Goal: Task Accomplishment & Management: Manage account settings

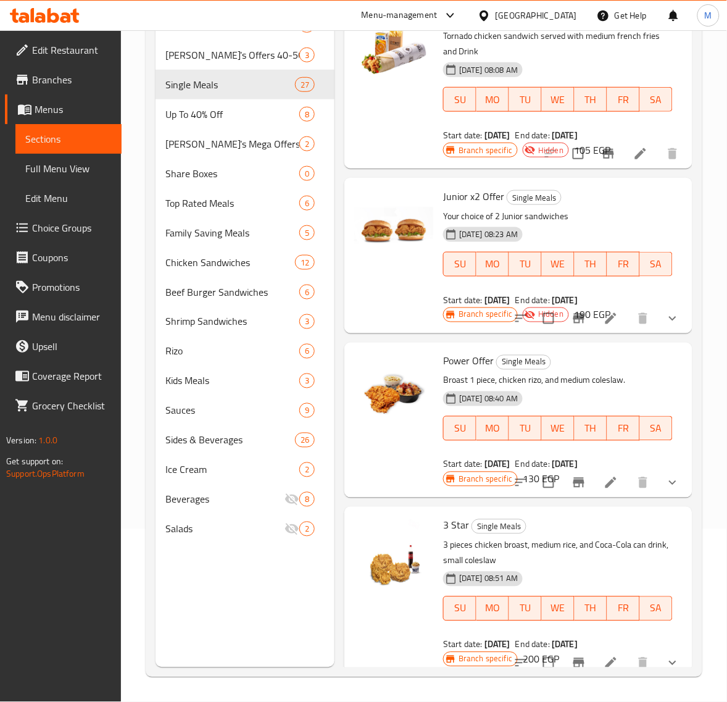
scroll to position [762, 0]
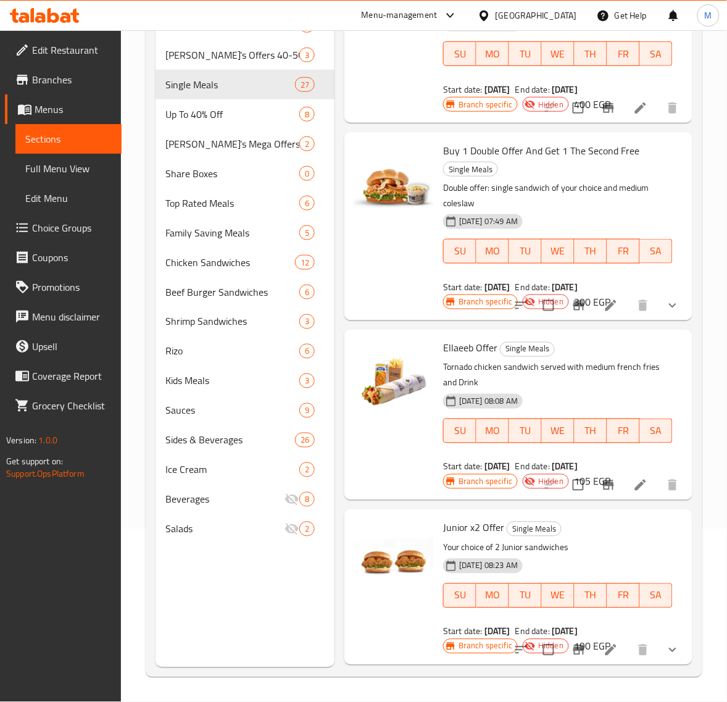
click at [483, 244] on span "MO" at bounding box center [492, 251] width 23 height 18
type button "1"
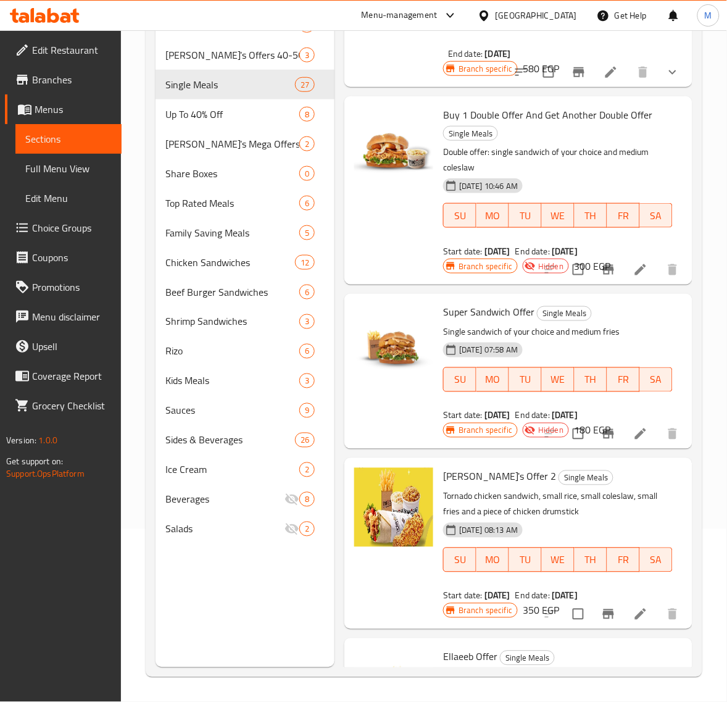
scroll to position [2810, 0]
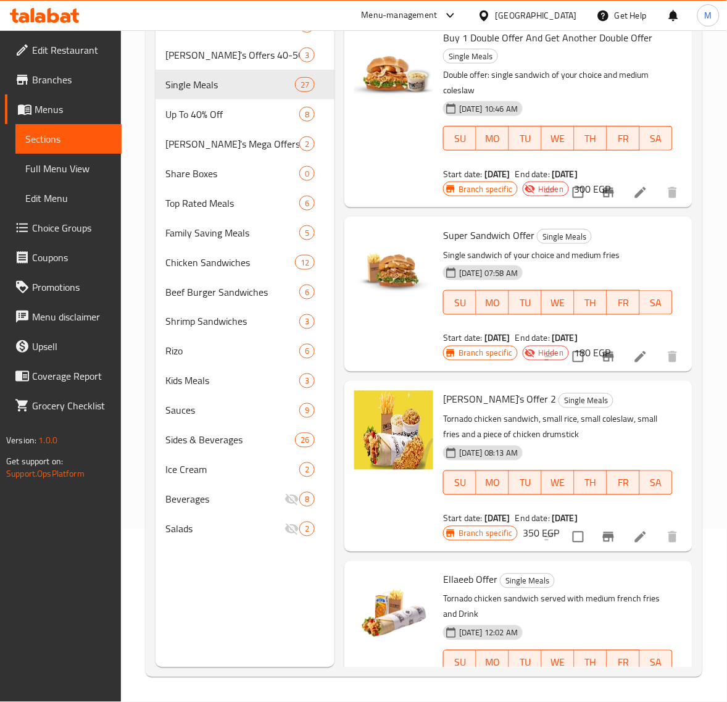
click at [457, 233] on span "Super Sandwich Offer" at bounding box center [488, 235] width 91 height 19
copy h6 "Super Sandwich Offer"
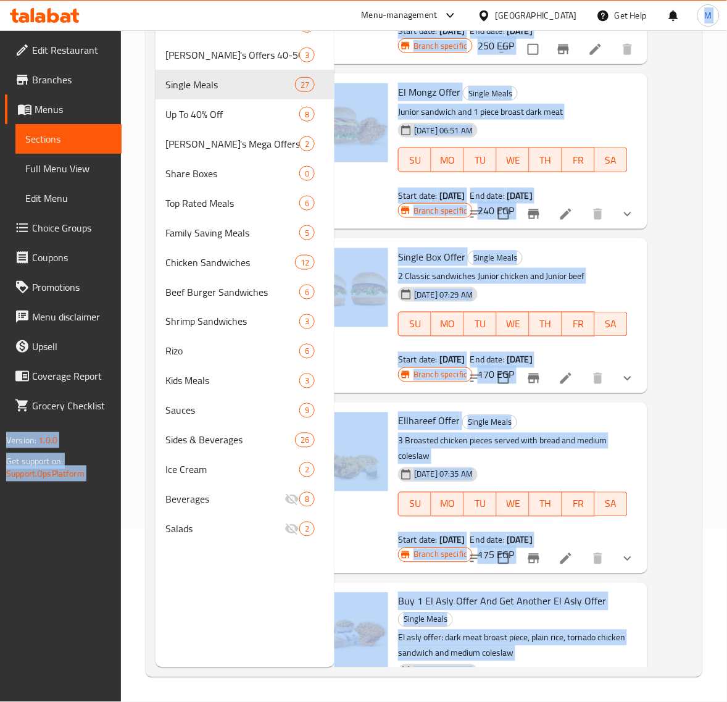
scroll to position [0, 56]
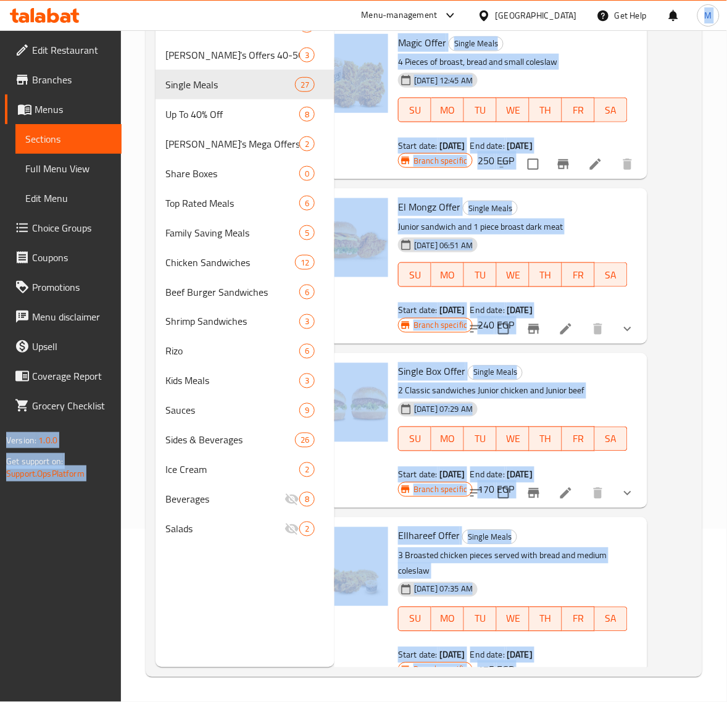
drag, startPoint x: 681, startPoint y: 267, endPoint x: 689, endPoint y: 6, distance: 260.6
click at [689, 6] on div "​ Menu-management [GEOGRAPHIC_DATA] Get Help M Edit Restaurant Branches Menus S…" at bounding box center [363, 193] width 727 height 672
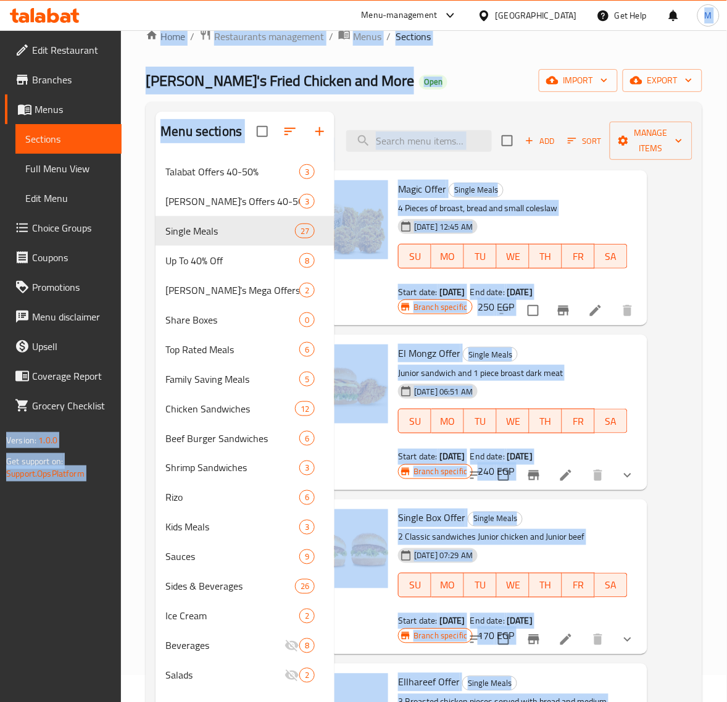
scroll to position [0, 0]
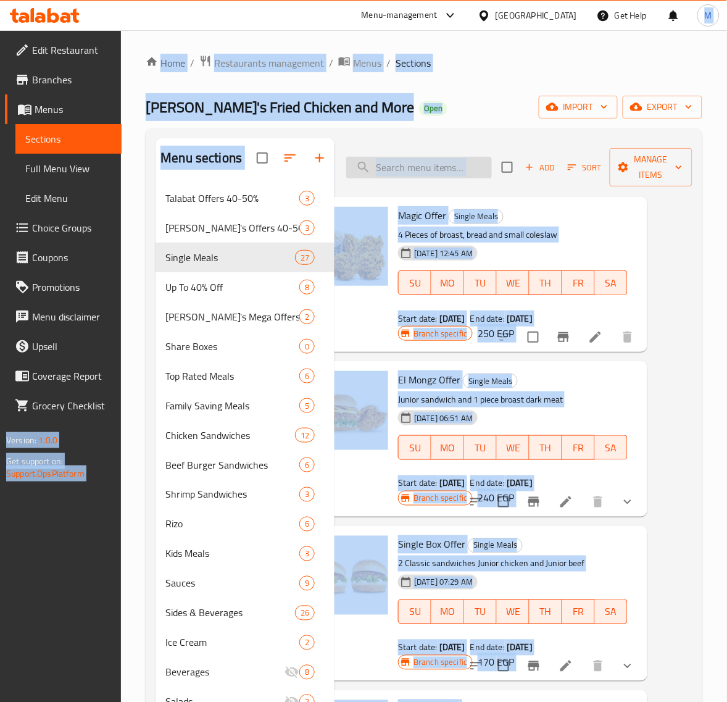
click at [415, 169] on input "search" at bounding box center [419, 168] width 146 height 22
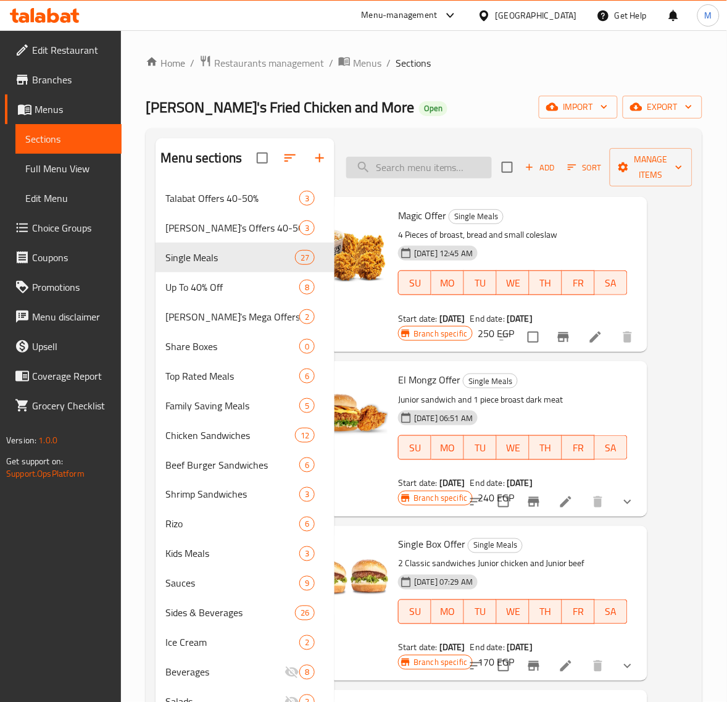
paste input "Super Sandwich Offer"
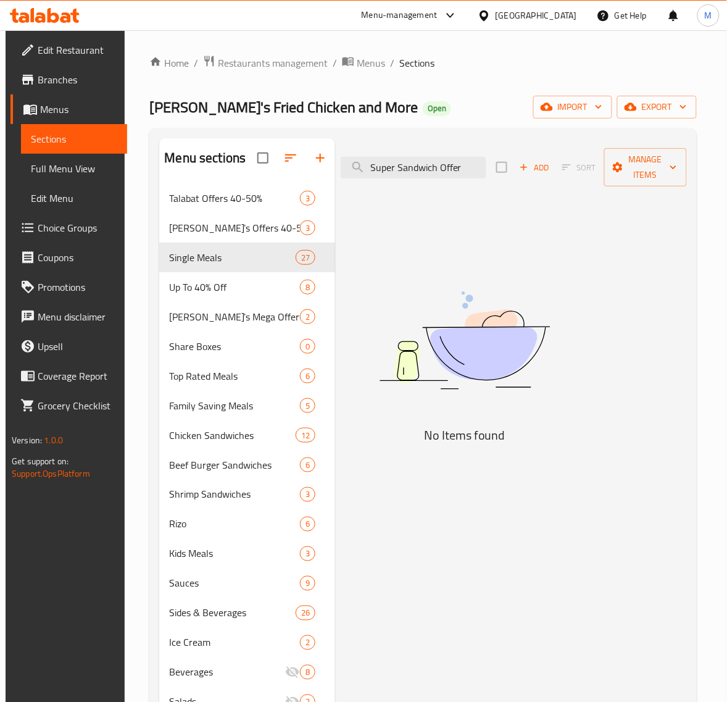
scroll to position [0, 44]
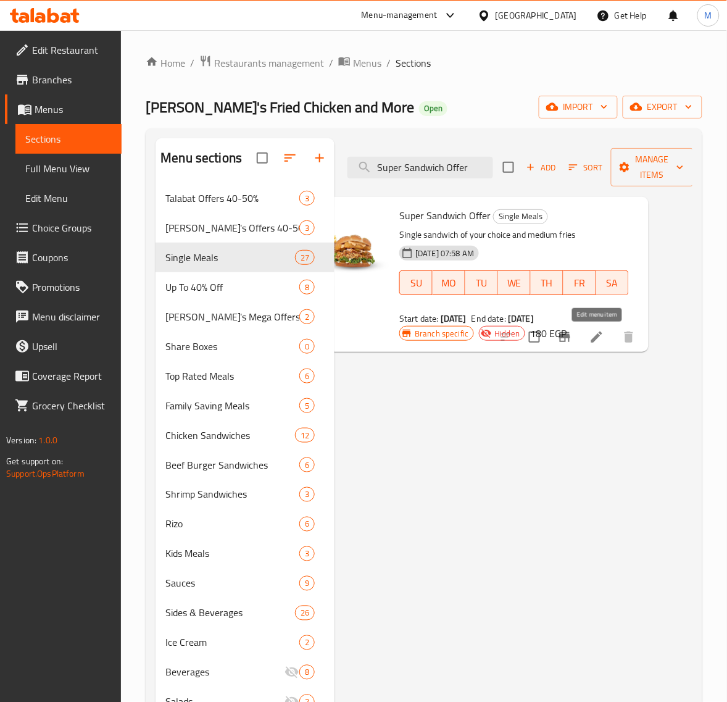
type input "Super Sandwich Offer"
click at [596, 338] on icon at bounding box center [596, 336] width 11 height 11
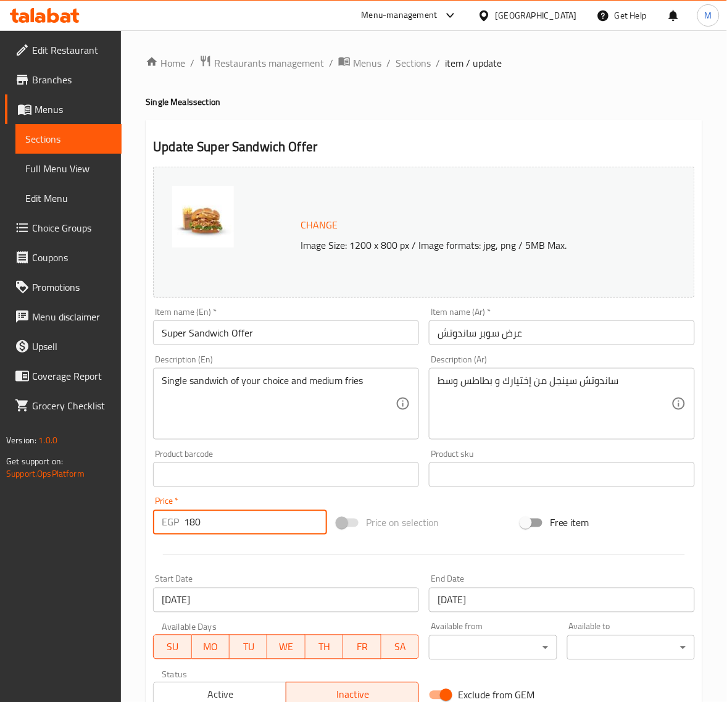
click at [238, 519] on input "180" at bounding box center [255, 522] width 143 height 25
paste input "235"
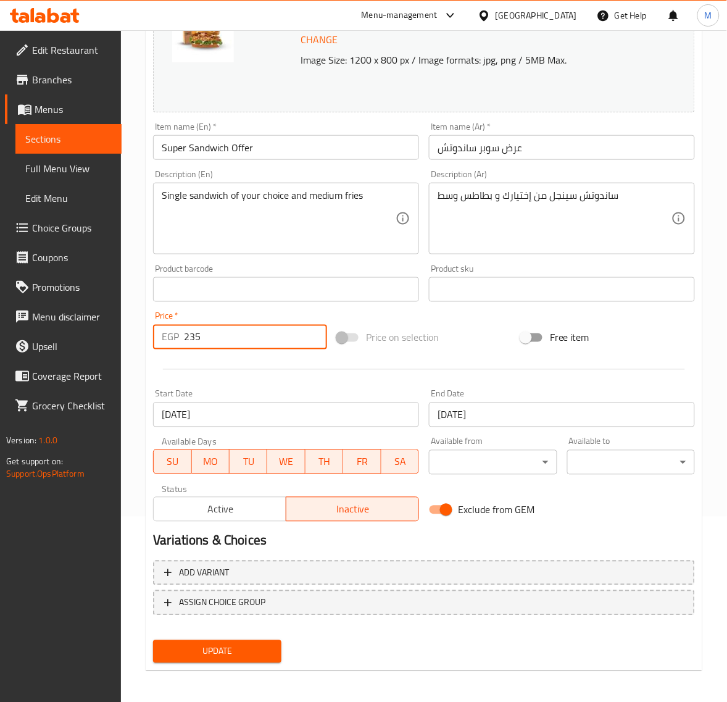
scroll to position [186, 0]
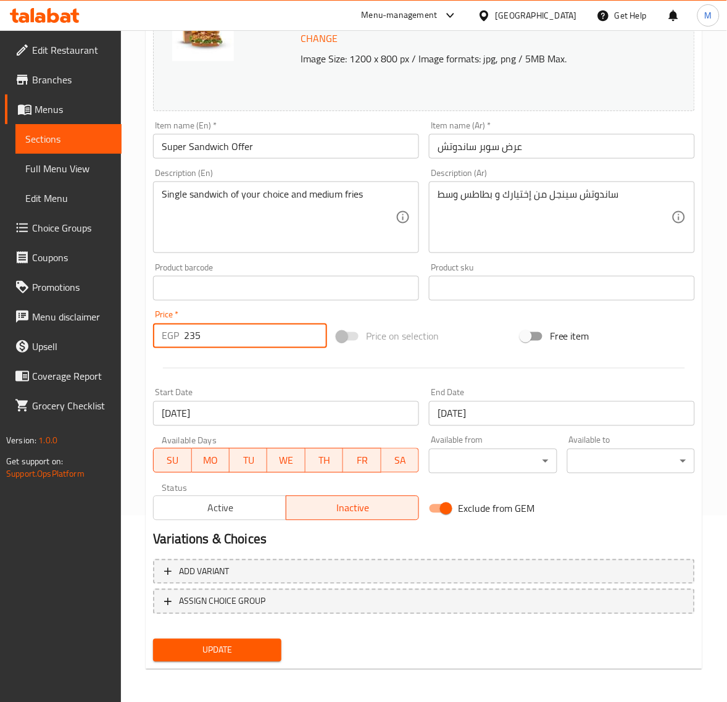
type input "235"
click at [233, 508] on span "Active" at bounding box center [220, 508] width 123 height 18
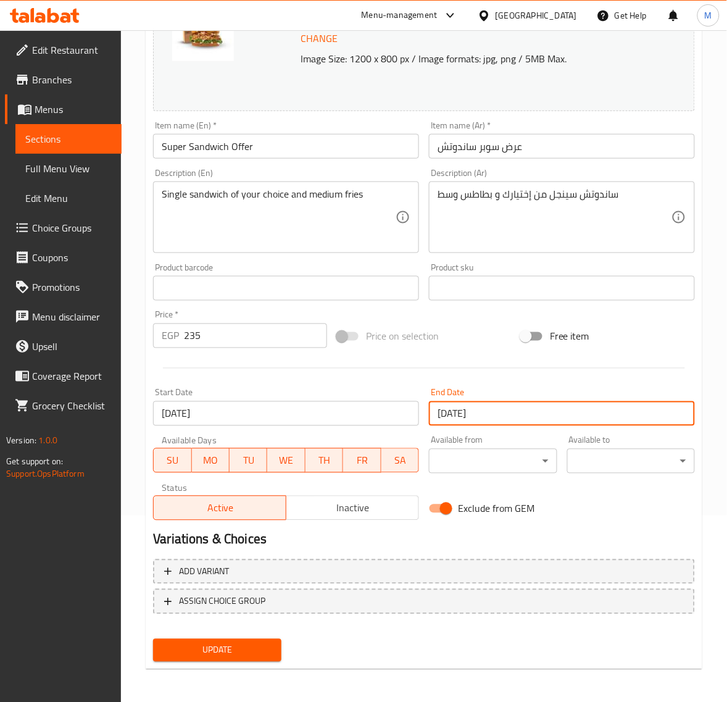
click at [526, 417] on input "[DATE]" at bounding box center [562, 413] width 266 height 25
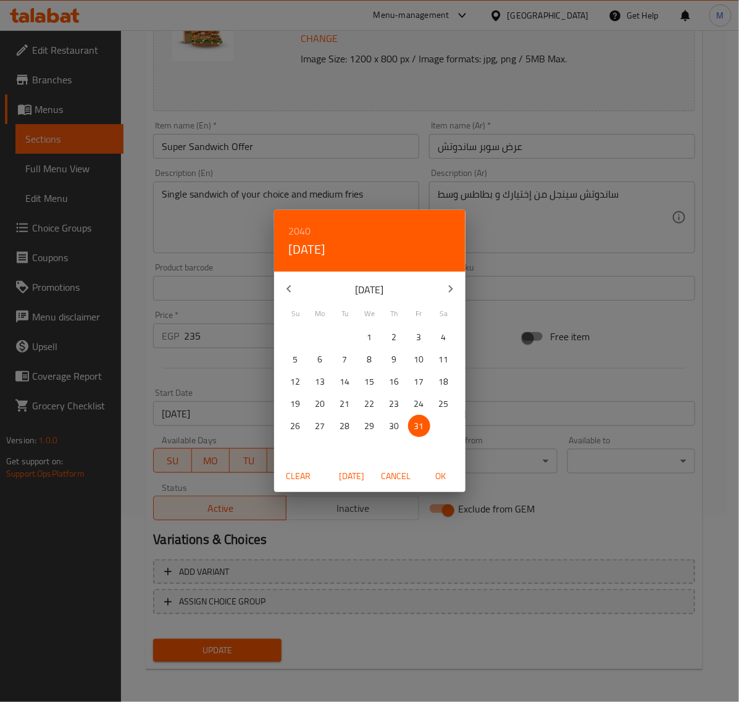
click at [454, 295] on icon "button" at bounding box center [450, 288] width 15 height 15
click at [372, 427] on p "31" at bounding box center [370, 426] width 10 height 15
click at [437, 478] on span "OK" at bounding box center [441, 476] width 30 height 15
type input "[DATE]"
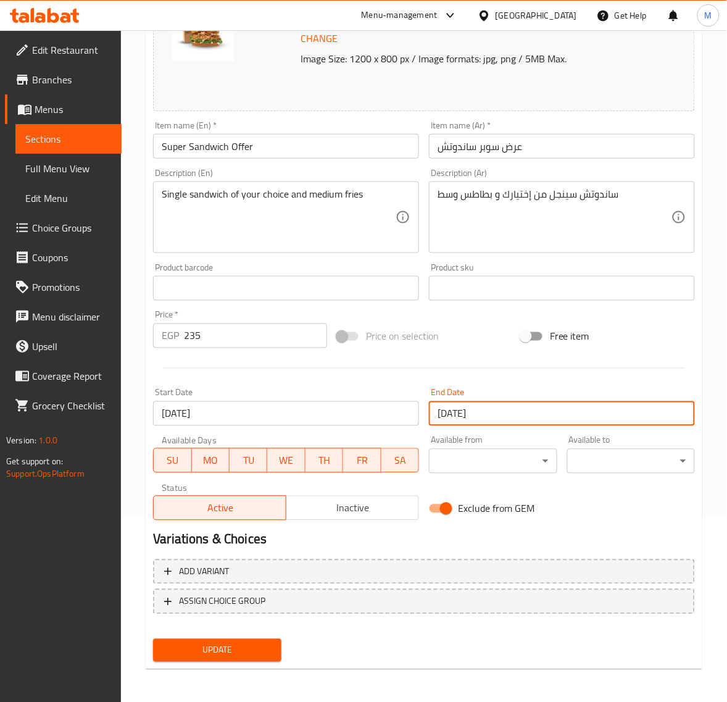
click at [291, 419] on input "[DATE]" at bounding box center [286, 413] width 266 height 25
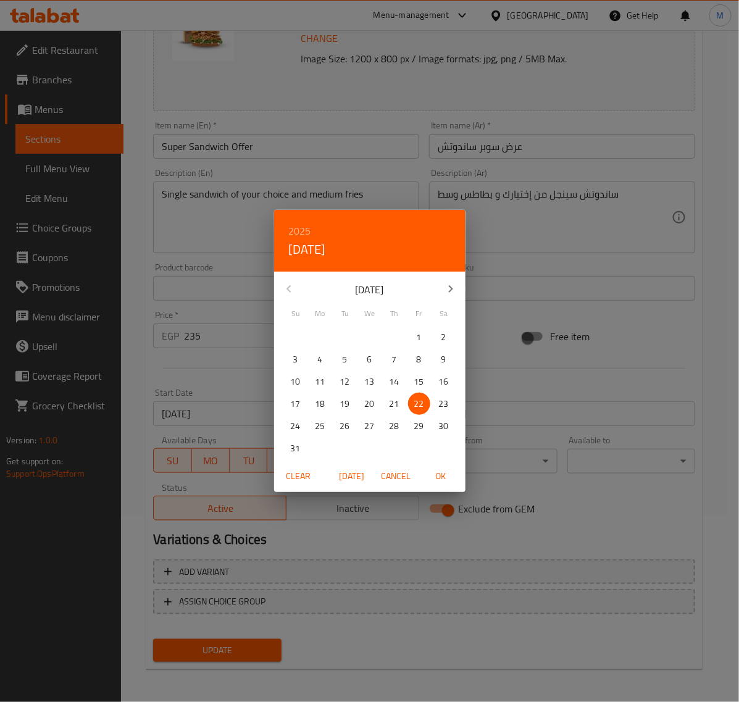
click at [350, 470] on span "[DATE]" at bounding box center [352, 476] width 30 height 15
click at [445, 477] on span "OK" at bounding box center [441, 476] width 30 height 15
type input "[DATE]"
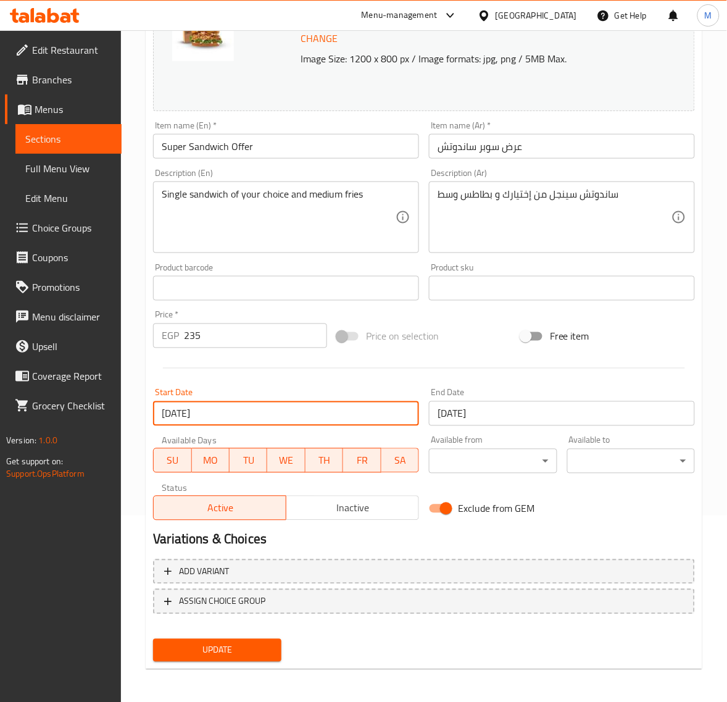
click at [227, 652] on span "Update" at bounding box center [217, 650] width 108 height 15
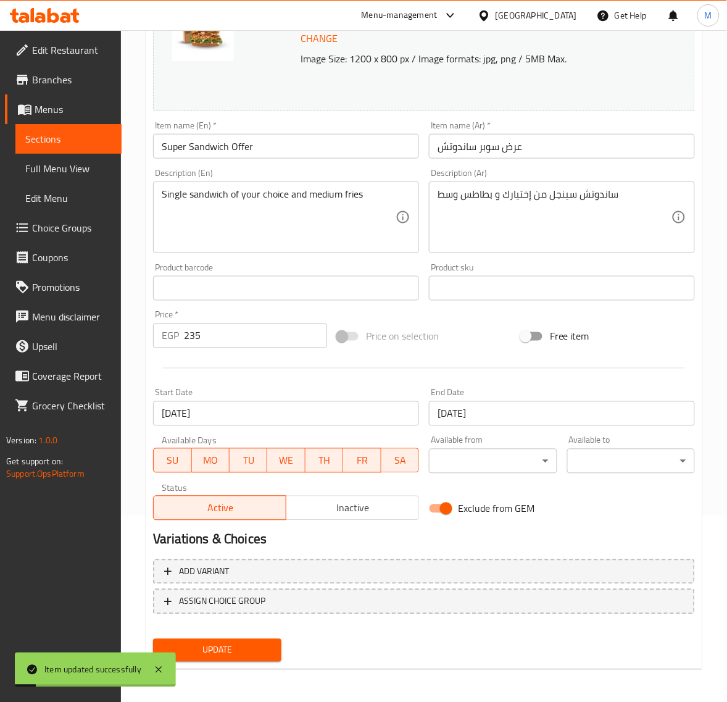
scroll to position [0, 0]
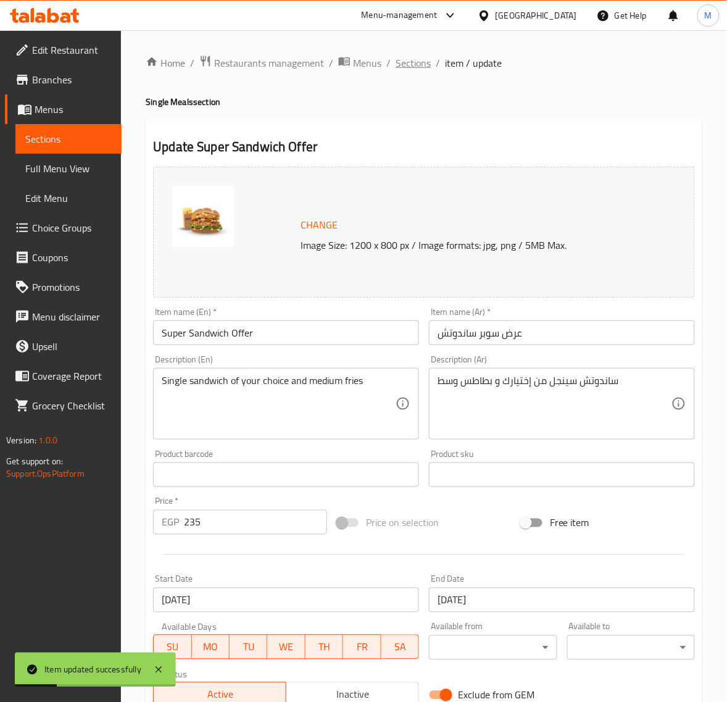
click at [415, 60] on span "Sections" at bounding box center [413, 63] width 35 height 15
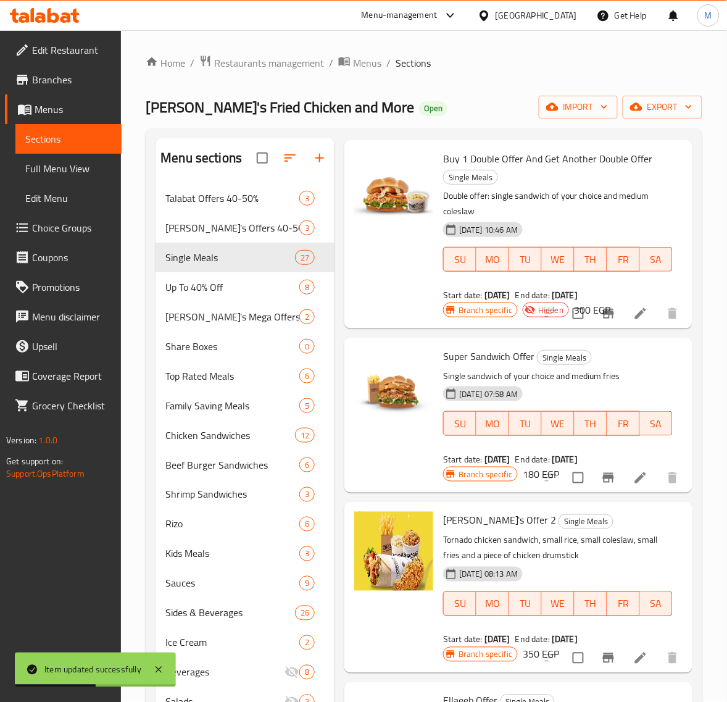
scroll to position [2887, 0]
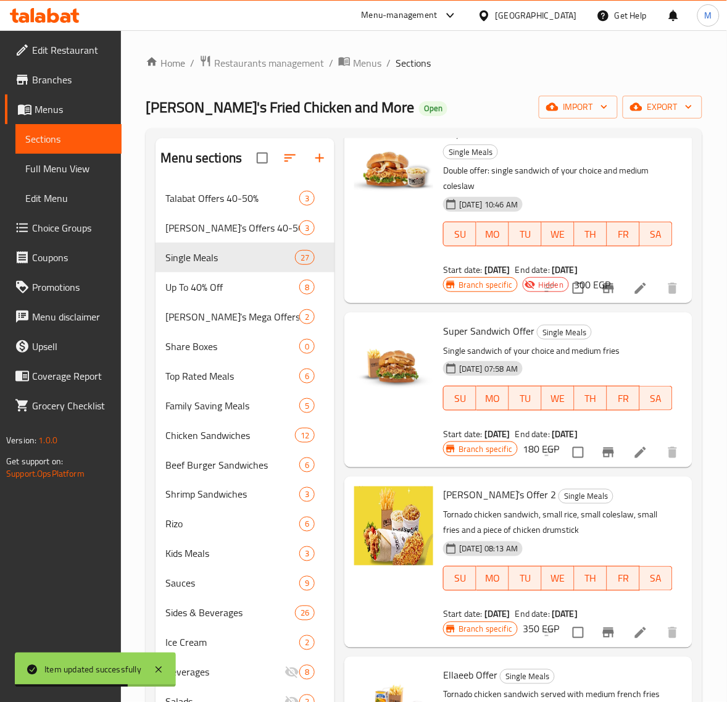
click at [523, 446] on h6 "180 EGP" at bounding box center [541, 448] width 36 height 17
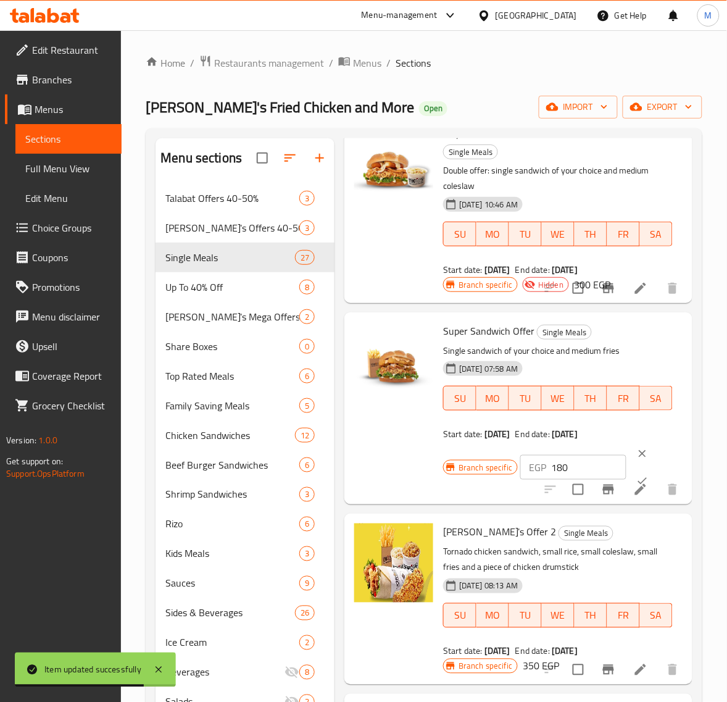
click at [575, 468] on input "180" at bounding box center [588, 467] width 75 height 25
paste input "235"
type input "235"
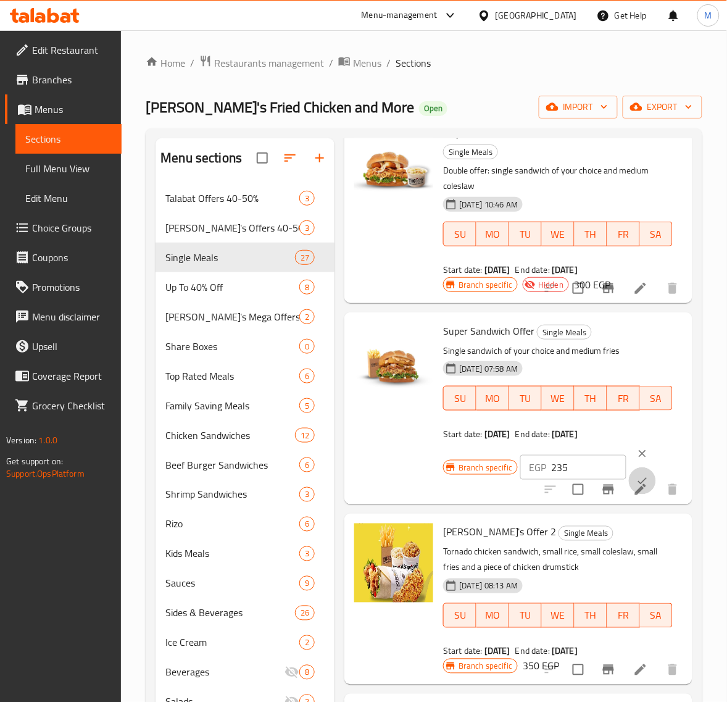
click at [630, 472] on button "ok" at bounding box center [642, 480] width 27 height 27
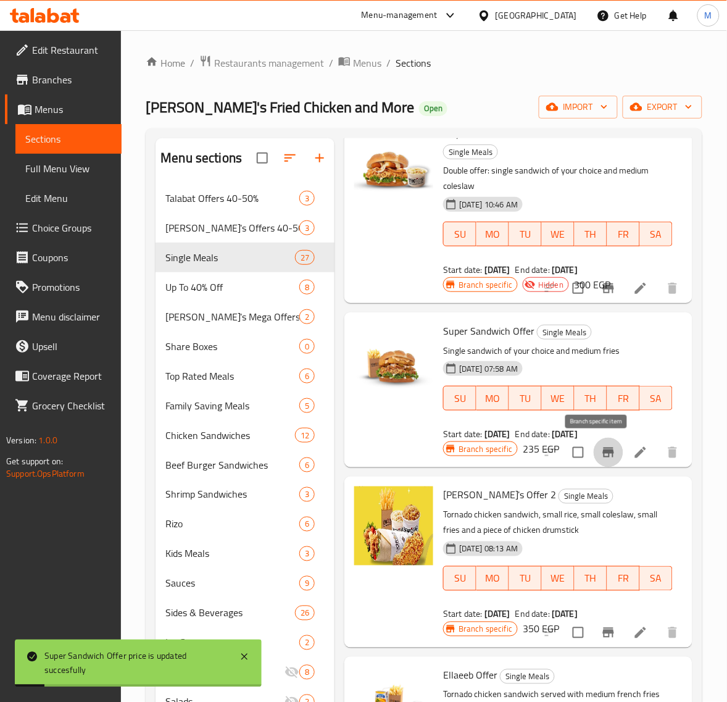
click at [603, 455] on icon "Branch-specific-item" at bounding box center [608, 453] width 11 height 10
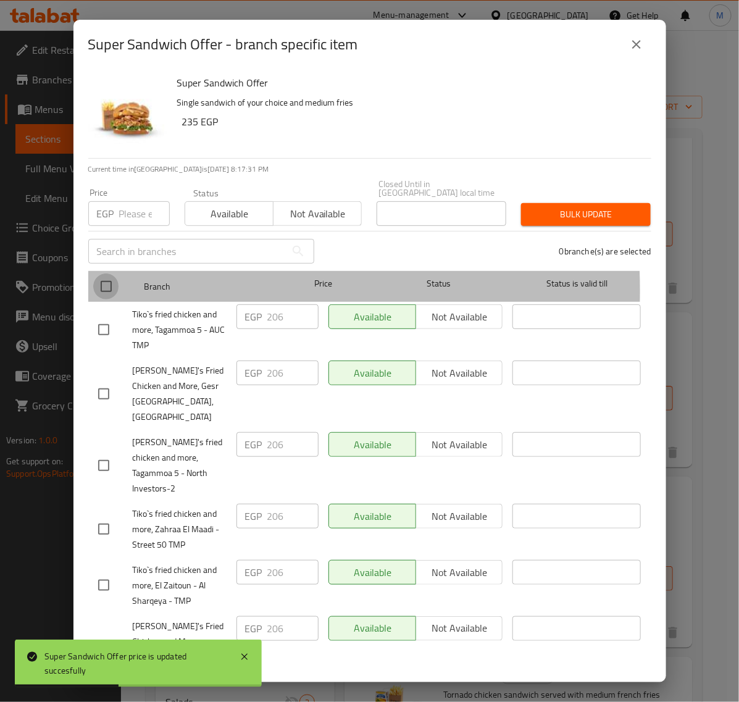
click at [111, 282] on input "checkbox" at bounding box center [106, 286] width 26 height 26
checkbox input "true"
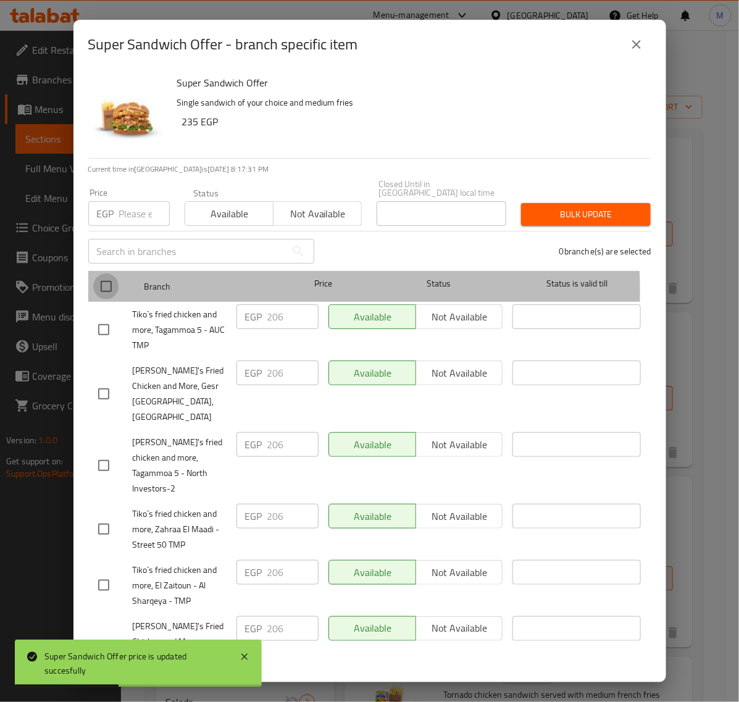
checkbox input "true"
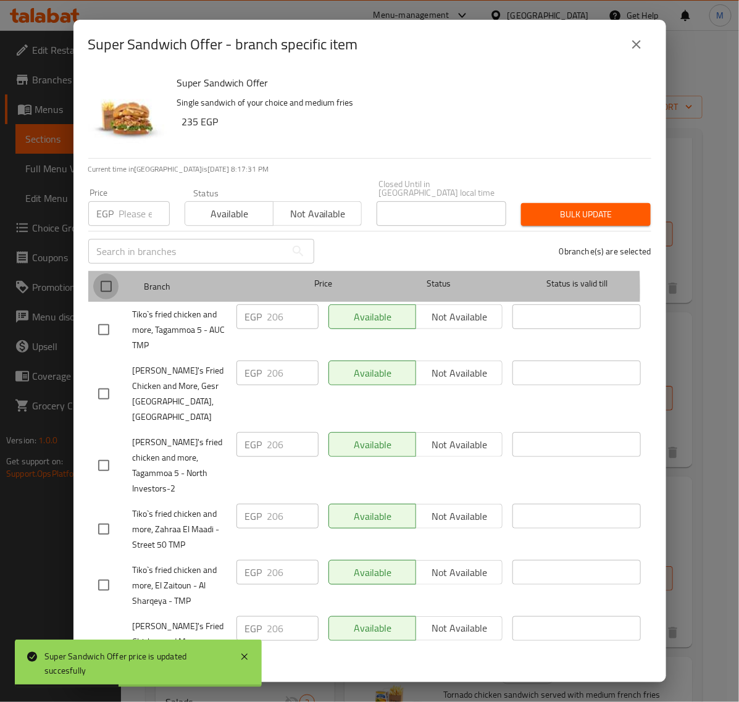
checkbox input "true"
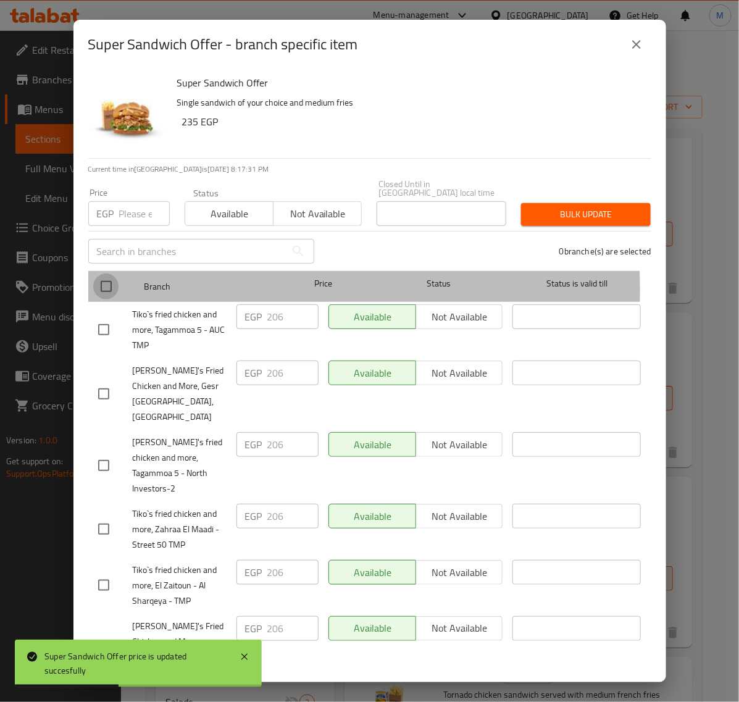
checkbox input "true"
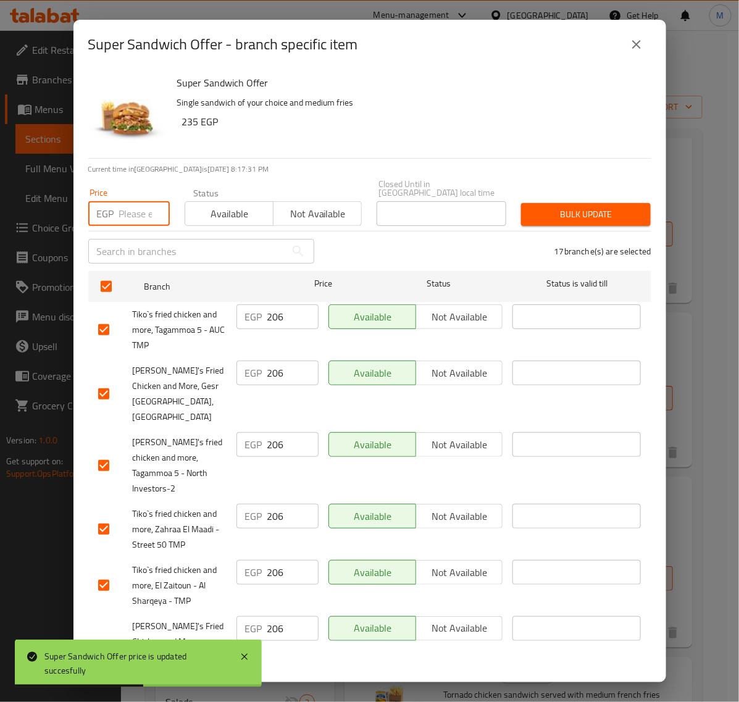
click at [133, 212] on input "number" at bounding box center [144, 213] width 51 height 25
paste input "235"
type input "235"
drag, startPoint x: 515, startPoint y: 180, endPoint x: 514, endPoint y: 186, distance: 7.0
click at [514, 183] on div "Price EGP 235 Price Status Available Not available Closed Until in [GEOGRAPHIC_…" at bounding box center [370, 202] width 578 height 61
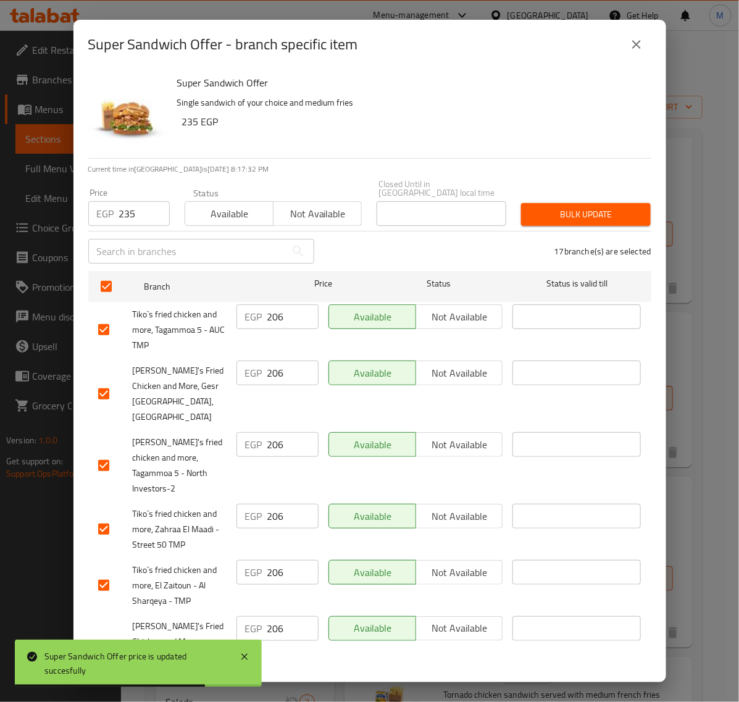
click at [531, 207] on span "Bulk update" at bounding box center [586, 214] width 110 height 15
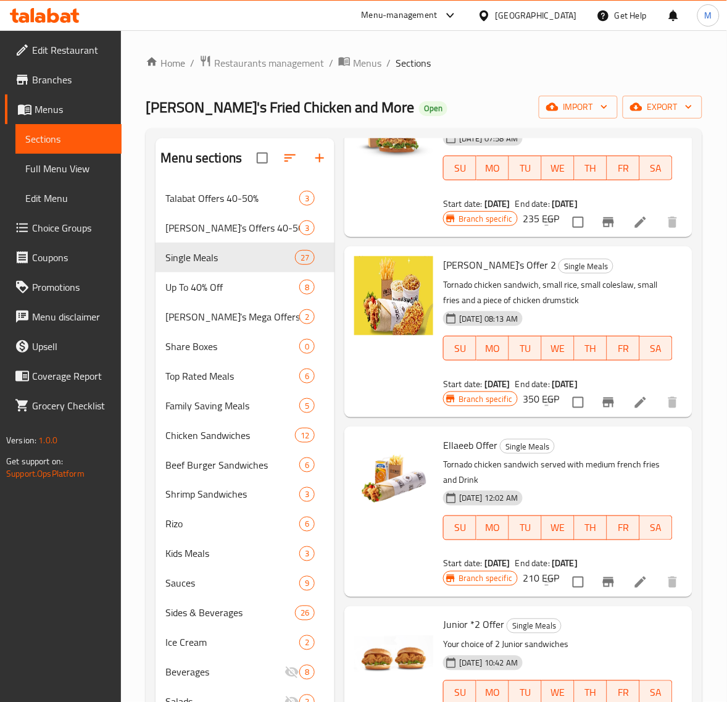
scroll to position [3119, 0]
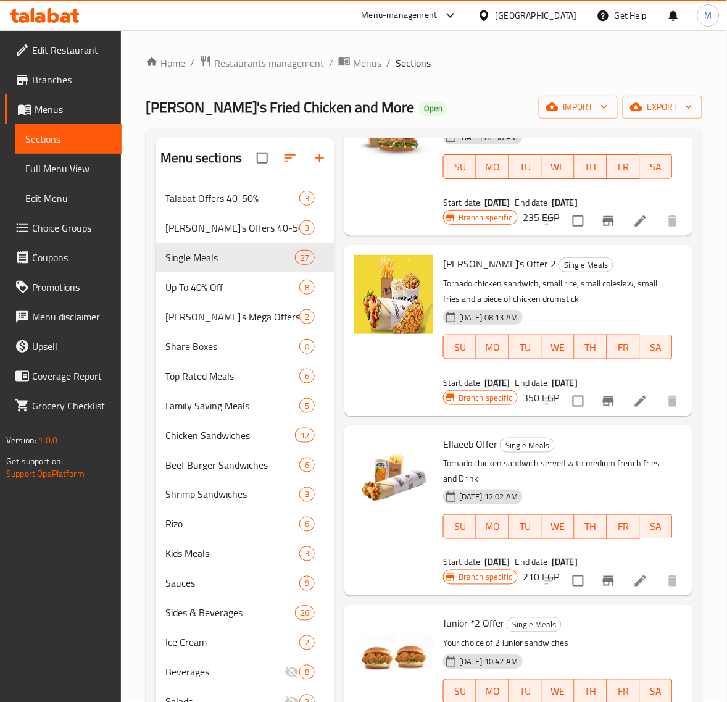
click at [584, 297] on p "Tornado chicken sandwich, small rice, small coleslaw, small fries and a piece o…" at bounding box center [558, 291] width 230 height 31
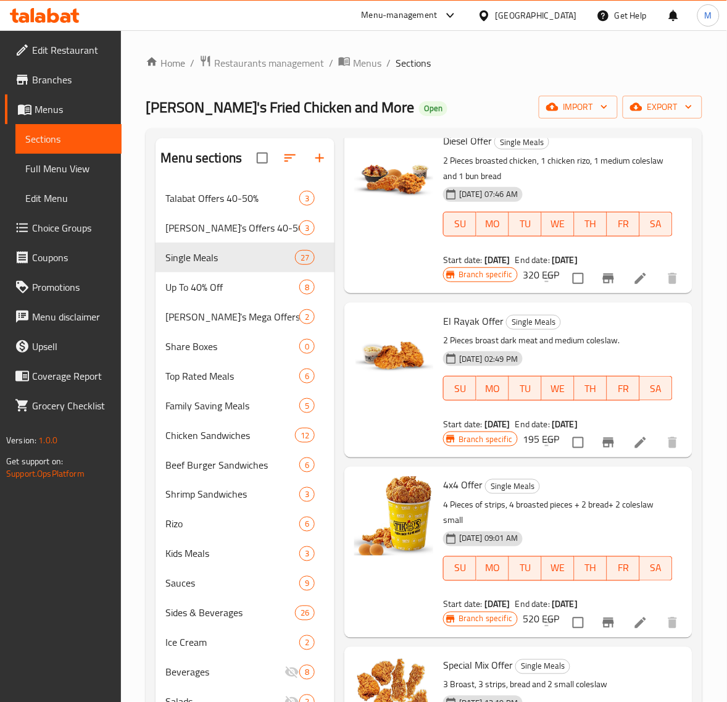
drag, startPoint x: 483, startPoint y: 486, endPoint x: 444, endPoint y: 486, distance: 38.9
click at [444, 486] on span "4x4 Offer" at bounding box center [463, 485] width 40 height 19
copy span "4x4 Offer"
click at [623, 621] on li at bounding box center [640, 623] width 35 height 22
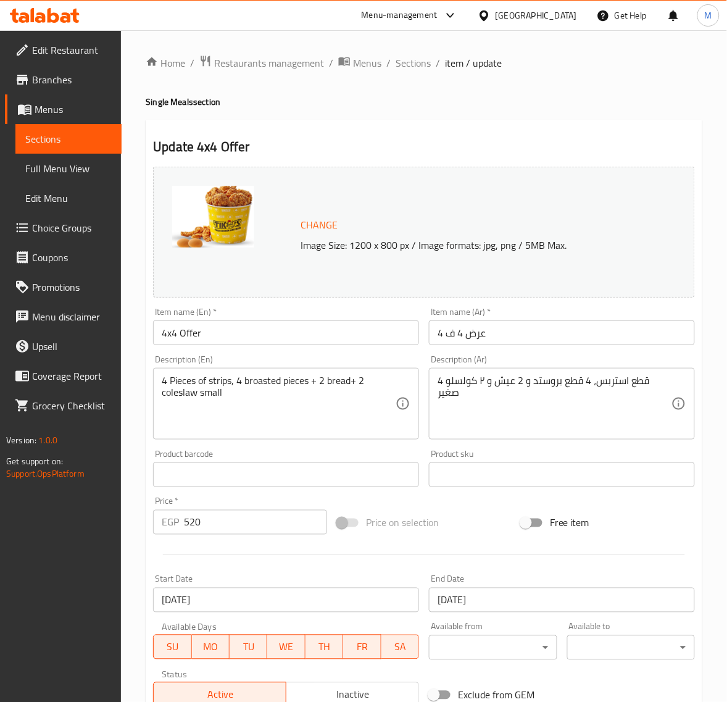
click at [230, 522] on input "520" at bounding box center [255, 522] width 143 height 25
paste input "95"
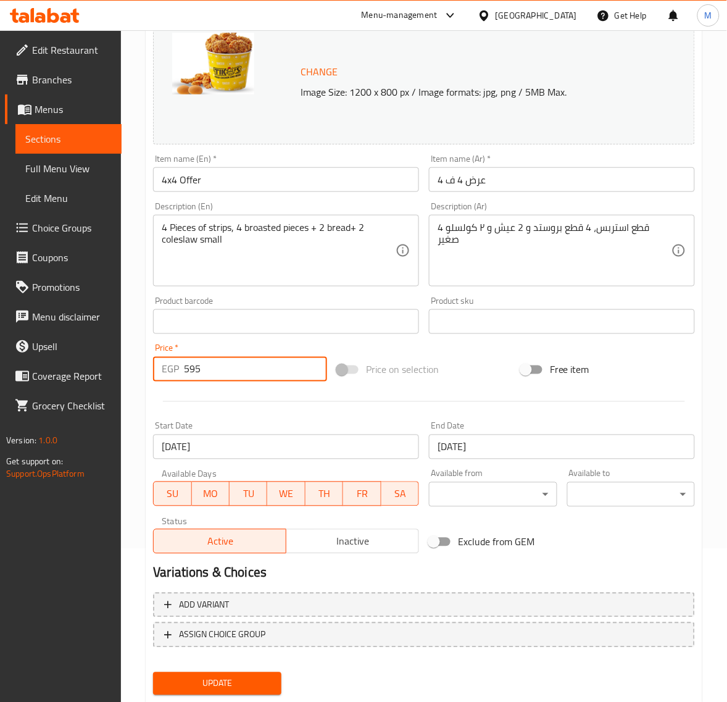
scroll to position [154, 0]
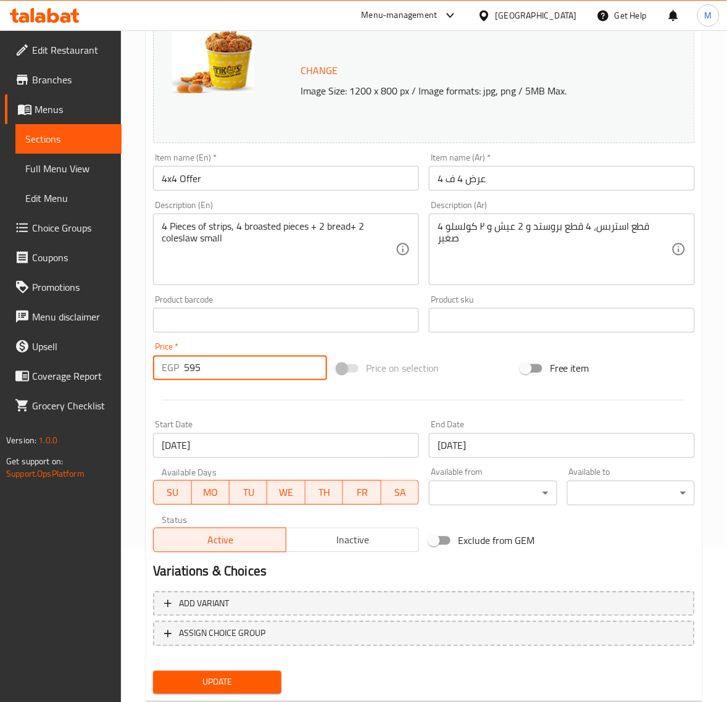
type input "595"
click at [298, 457] on input "[DATE]" at bounding box center [286, 445] width 266 height 25
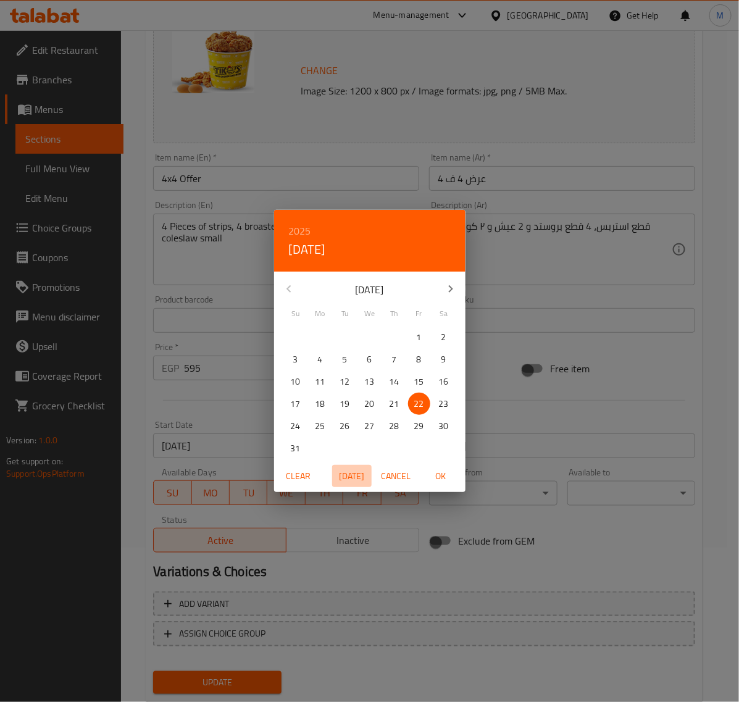
click at [354, 473] on span "[DATE]" at bounding box center [352, 476] width 30 height 15
click at [433, 477] on span "OK" at bounding box center [441, 476] width 30 height 15
type input "[DATE]"
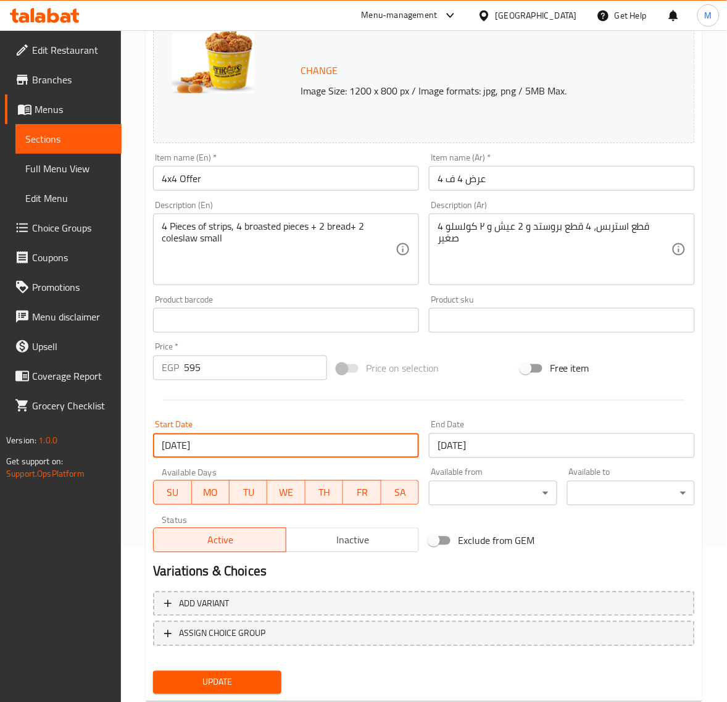
click at [485, 448] on input "[DATE]" at bounding box center [562, 445] width 266 height 25
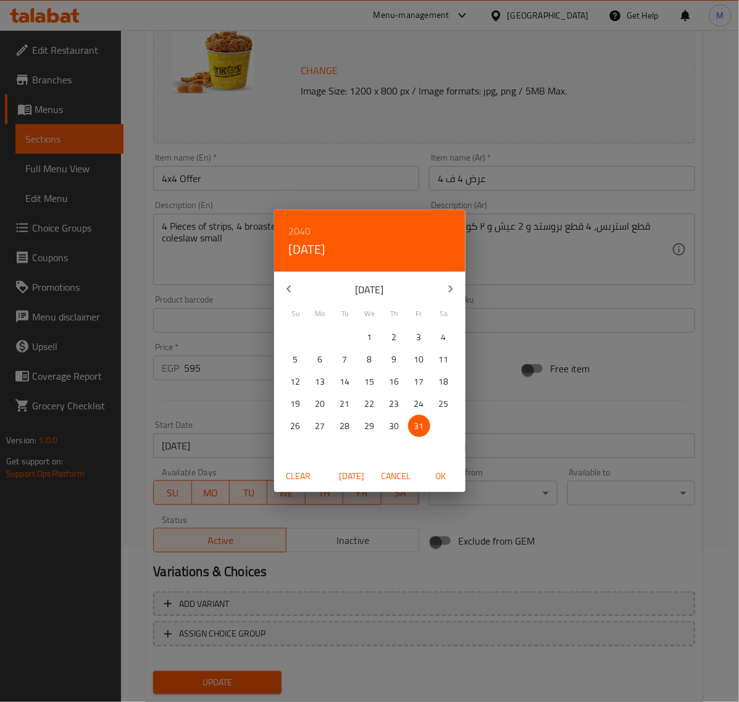
click at [452, 291] on icon "button" at bounding box center [450, 288] width 15 height 15
click at [373, 427] on p "31" at bounding box center [370, 426] width 10 height 15
click at [446, 479] on span "OK" at bounding box center [441, 476] width 30 height 15
type input "[DATE]"
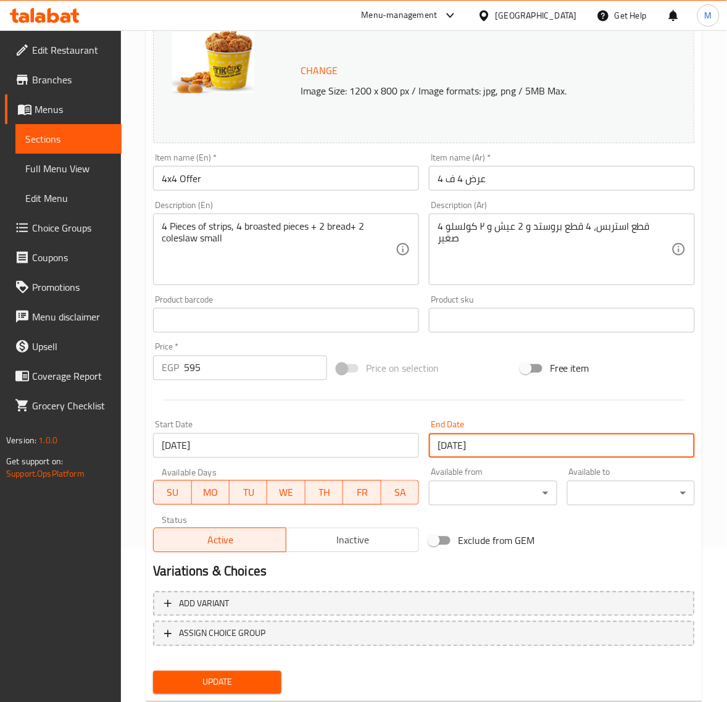
scroll to position [186, 0]
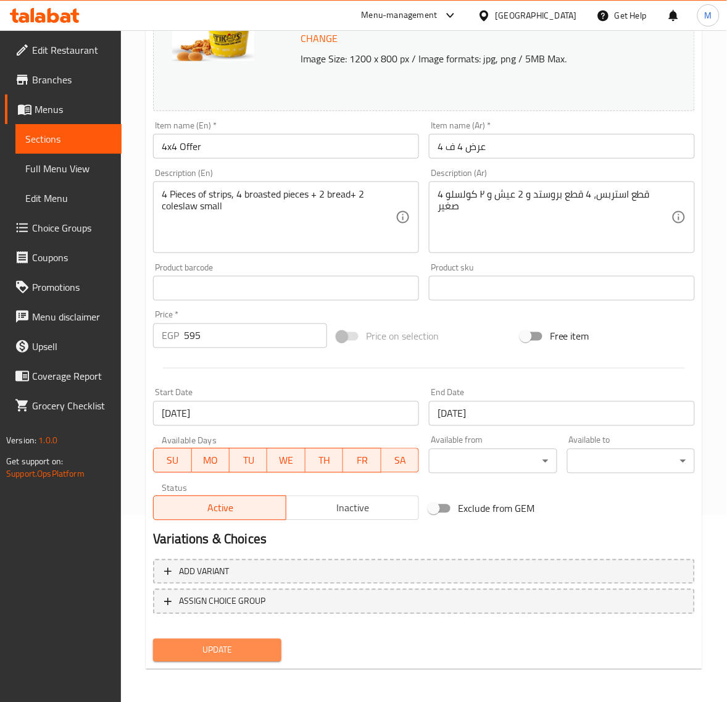
click at [228, 643] on span "Update" at bounding box center [217, 650] width 108 height 15
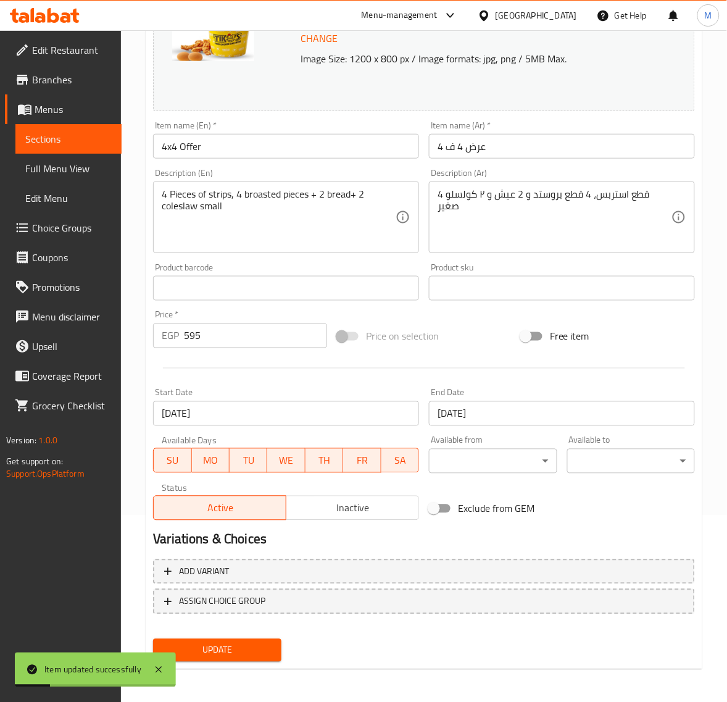
click at [217, 151] on input "4x4 Offer" at bounding box center [286, 146] width 266 height 25
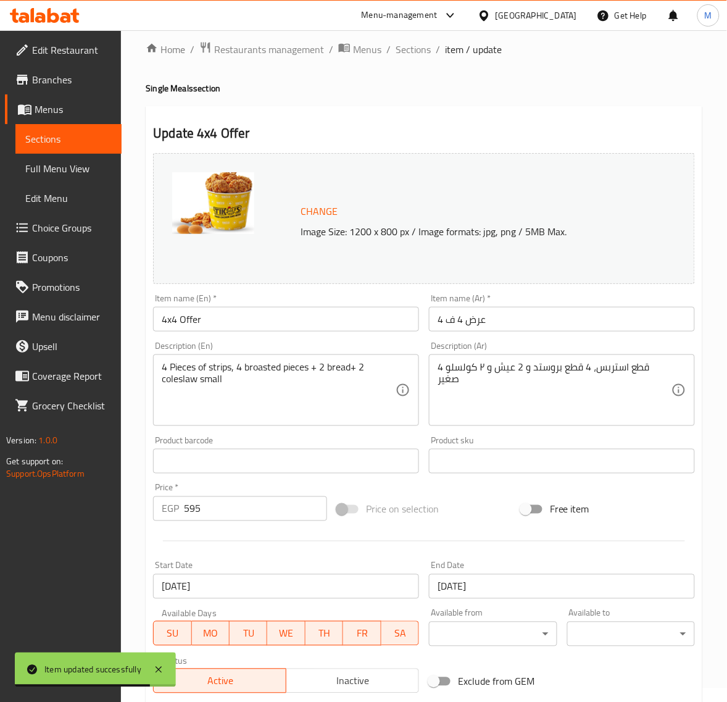
scroll to position [0, 0]
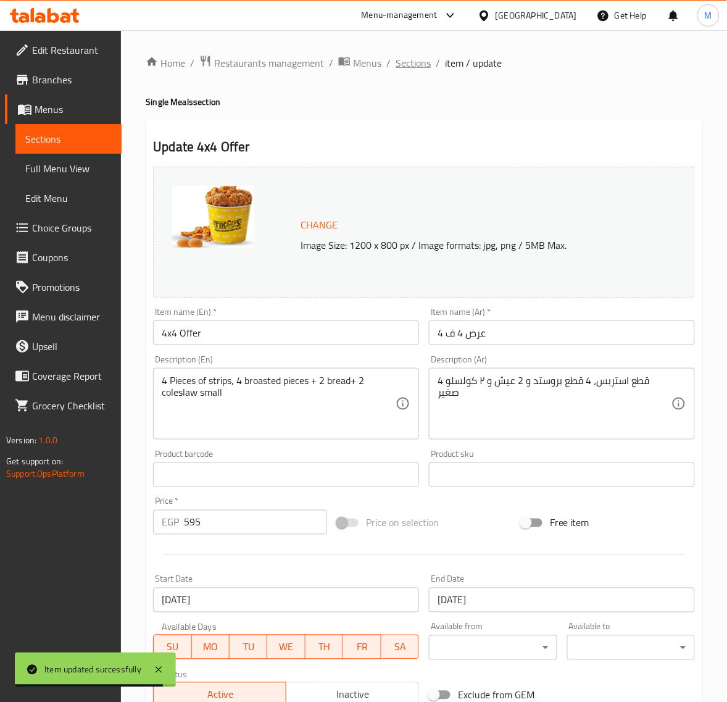
click at [405, 63] on span "Sections" at bounding box center [413, 63] width 35 height 15
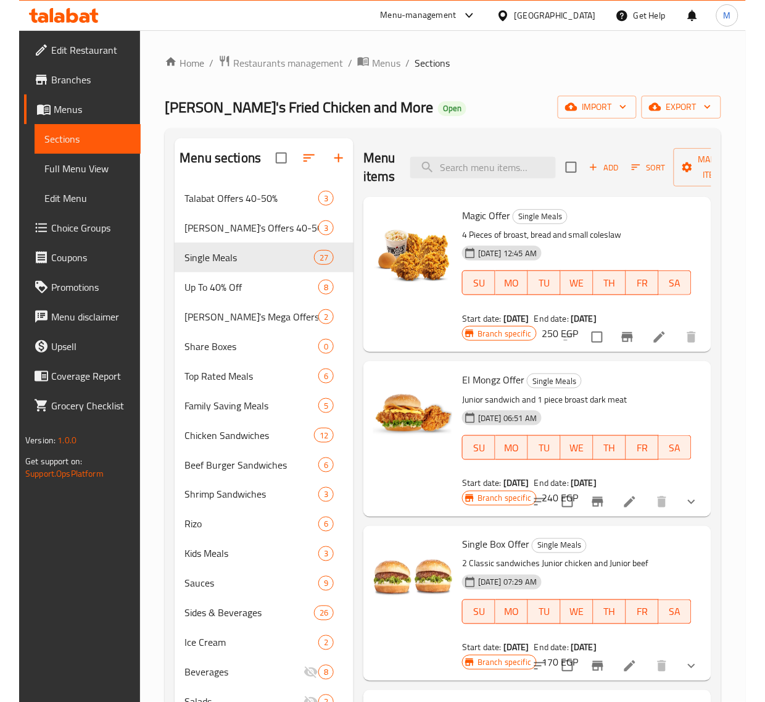
scroll to position [2011, 0]
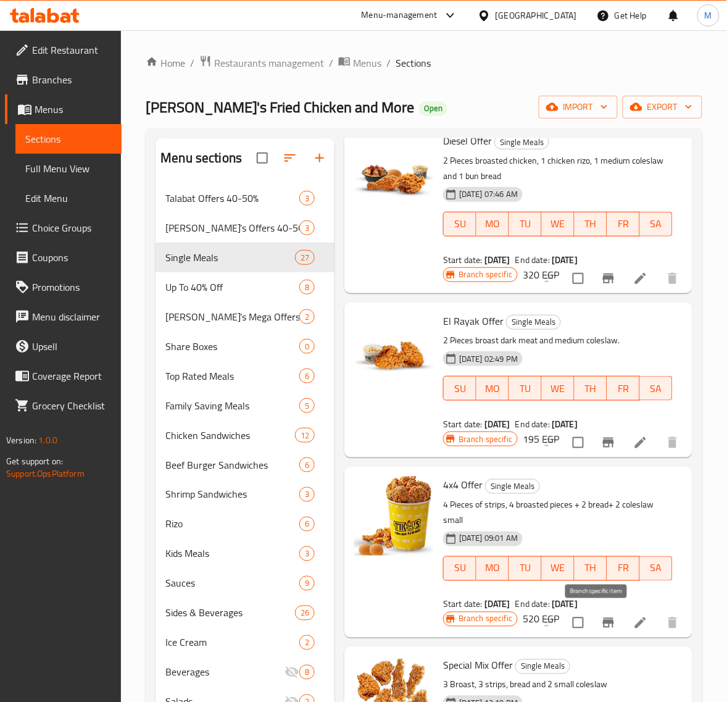
click at [601, 625] on icon "Branch-specific-item" at bounding box center [608, 622] width 15 height 15
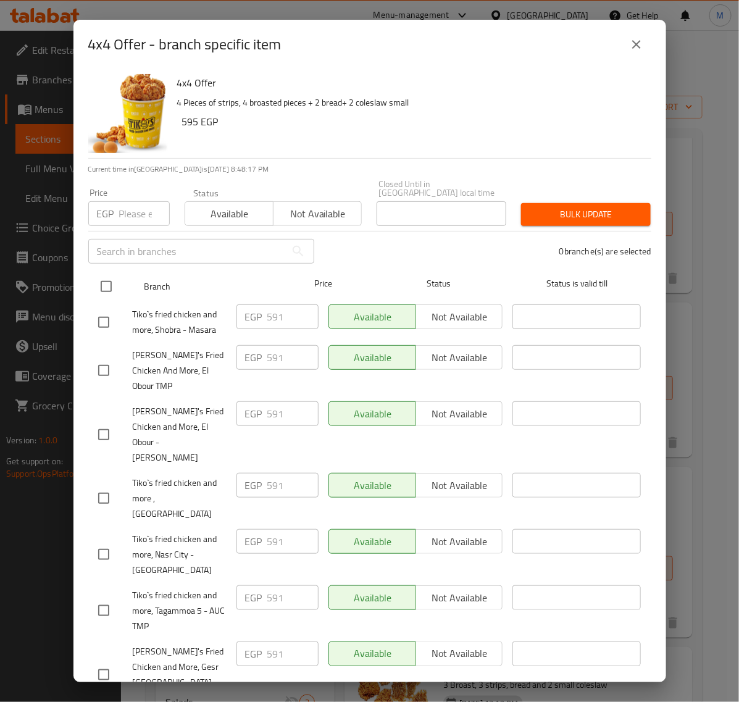
click at [114, 278] on input "checkbox" at bounding box center [106, 286] width 26 height 26
checkbox input "true"
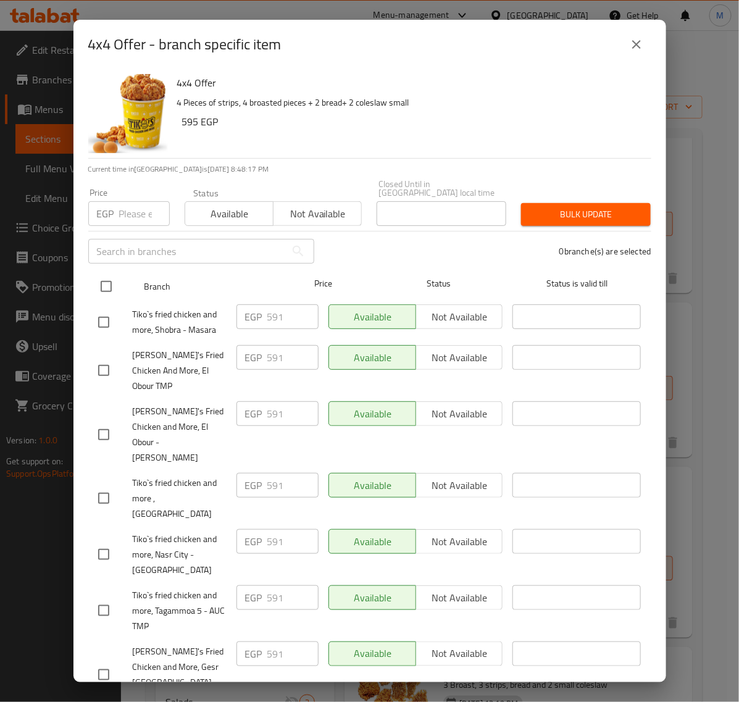
checkbox input "true"
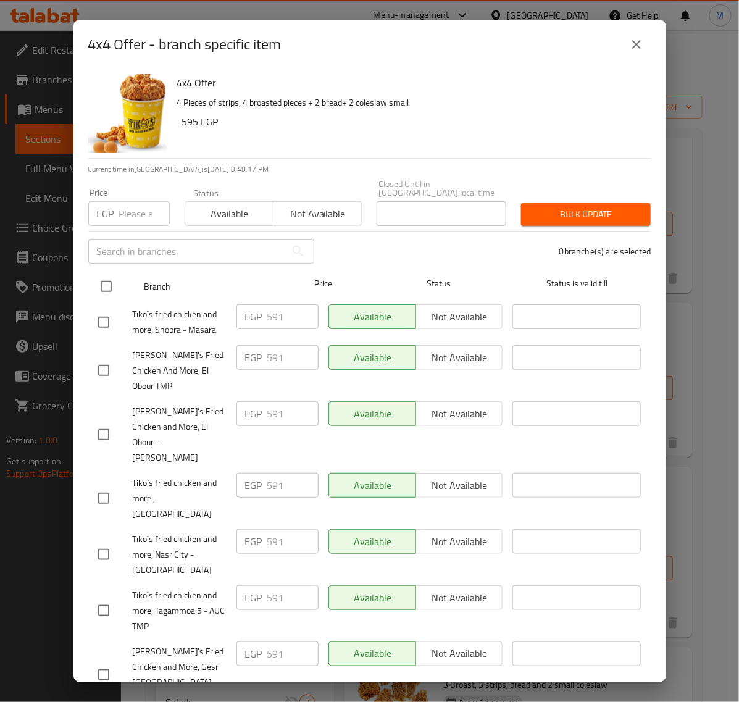
checkbox input "true"
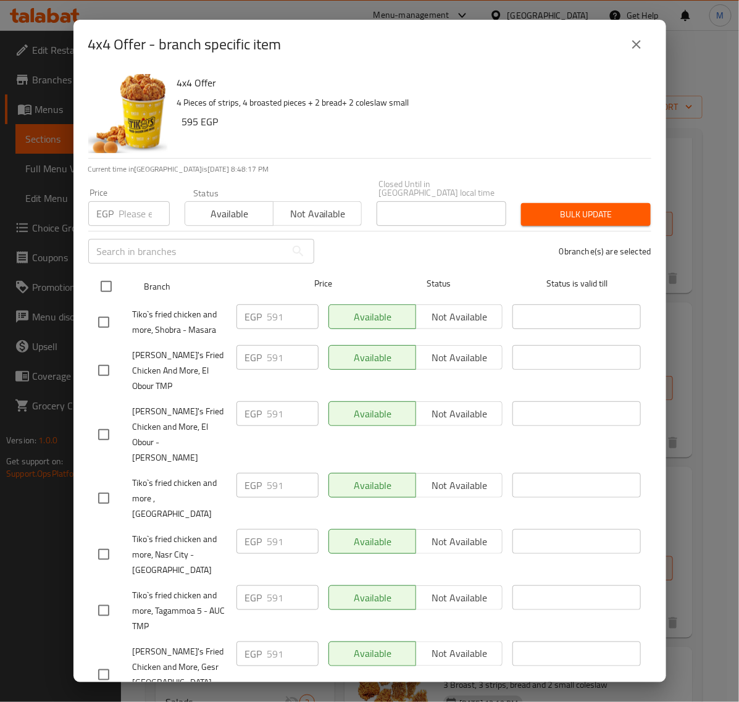
checkbox input "true"
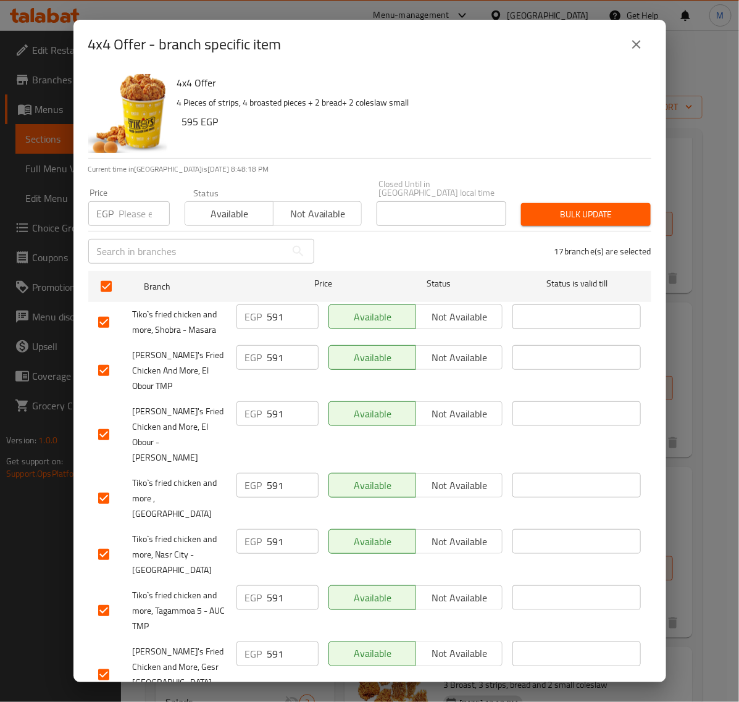
click at [136, 207] on input "number" at bounding box center [144, 213] width 51 height 25
paste input "595"
type input "595"
click at [585, 208] on span "Bulk update" at bounding box center [586, 214] width 110 height 15
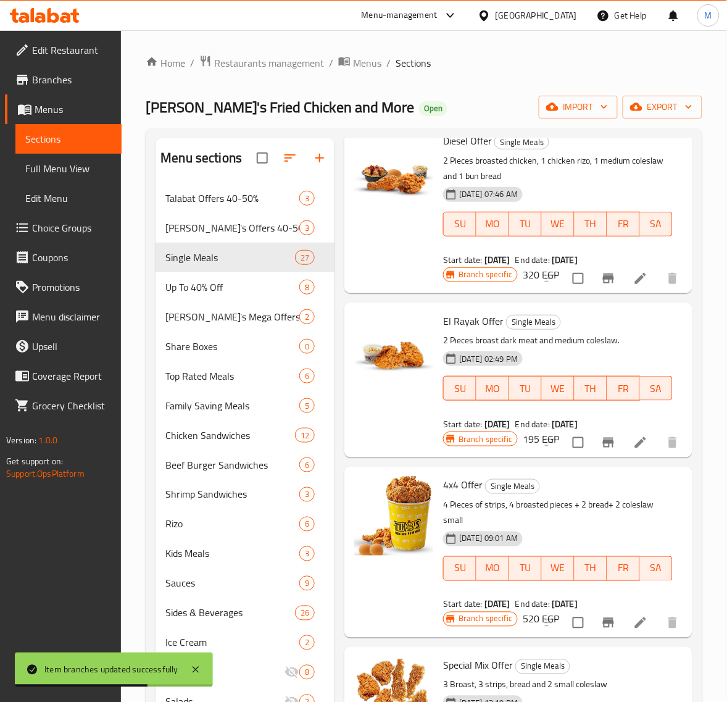
click at [464, 485] on span "4x4 Offer" at bounding box center [463, 485] width 40 height 19
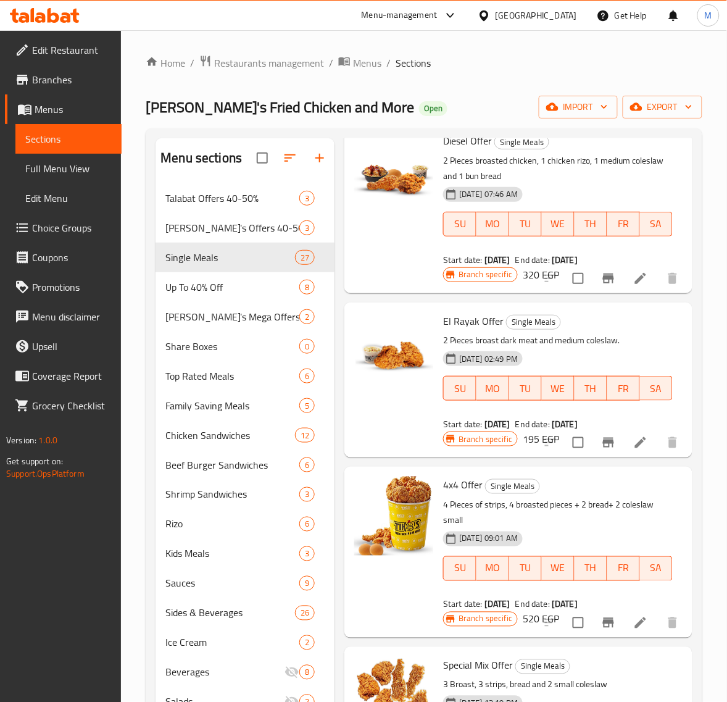
click at [536, 617] on div at bounding box center [612, 623] width 152 height 30
click at [536, 619] on div at bounding box center [612, 623] width 152 height 30
click at [536, 615] on div at bounding box center [612, 623] width 152 height 30
click at [536, 611] on div at bounding box center [612, 623] width 152 height 30
click at [536, 612] on div at bounding box center [612, 623] width 152 height 30
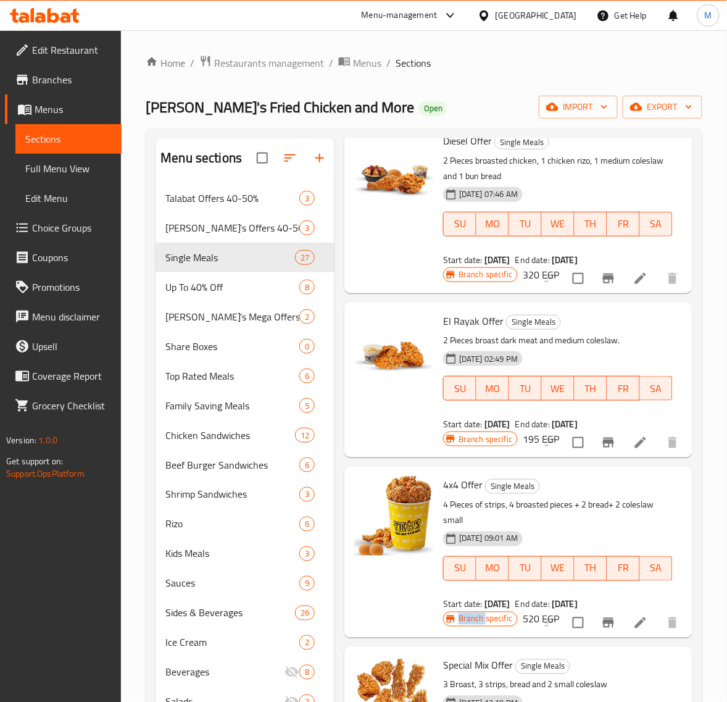
click at [536, 613] on div at bounding box center [612, 623] width 152 height 30
drag, startPoint x: 527, startPoint y: 621, endPoint x: 533, endPoint y: 623, distance: 6.6
click at [536, 621] on div at bounding box center [612, 623] width 152 height 30
click at [536, 623] on div at bounding box center [612, 623] width 152 height 30
click at [536, 625] on div at bounding box center [612, 623] width 152 height 30
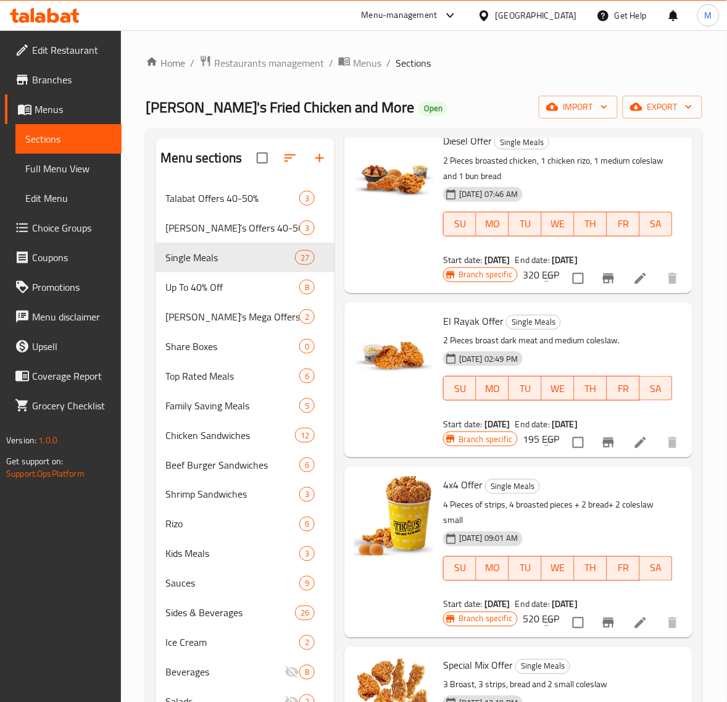
drag, startPoint x: 528, startPoint y: 608, endPoint x: 539, endPoint y: 608, distance: 11.1
click at [536, 608] on div at bounding box center [612, 623] width 152 height 30
click at [540, 608] on div at bounding box center [612, 623] width 152 height 30
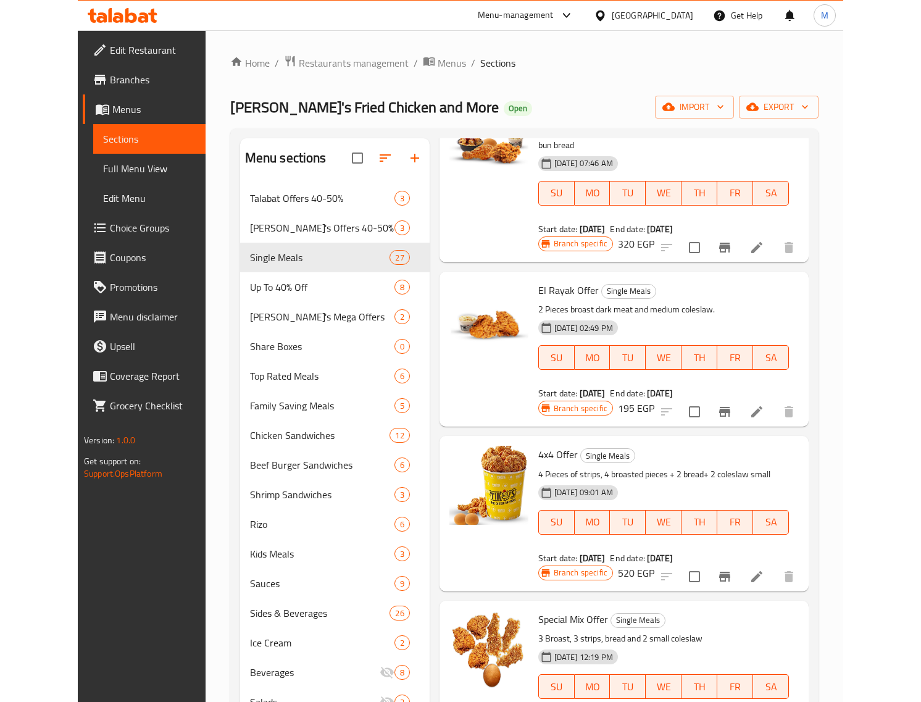
scroll to position [1980, 0]
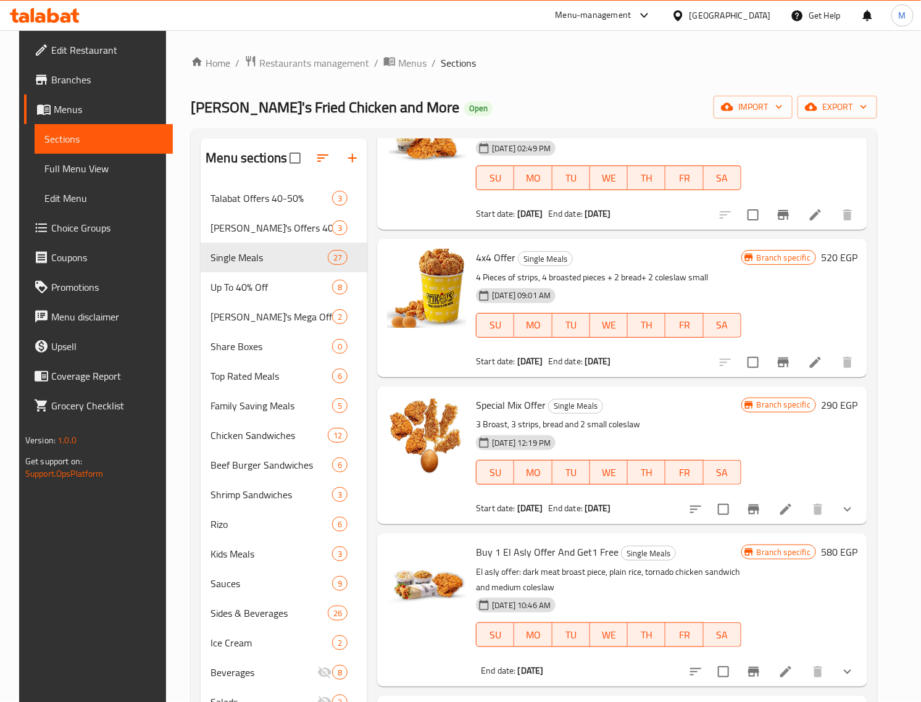
click at [727, 262] on h6 "520 EGP" at bounding box center [839, 257] width 36 height 17
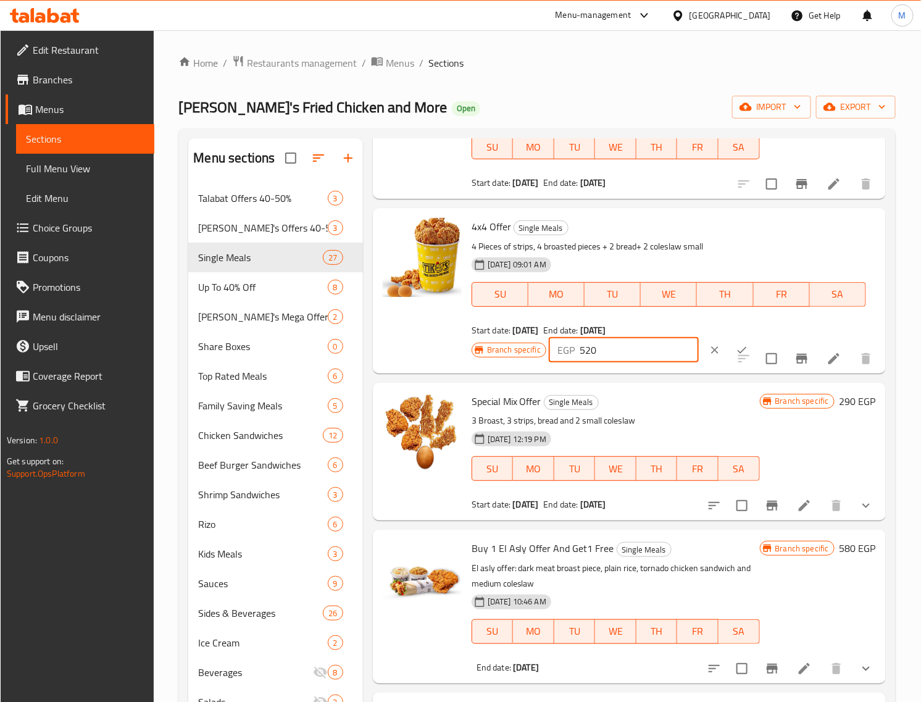
click at [619, 362] on input "520" at bounding box center [639, 350] width 119 height 25
paste input "95"
type input "595"
click at [727, 364] on button "ok" at bounding box center [741, 349] width 27 height 27
